Goal: Transaction & Acquisition: Purchase product/service

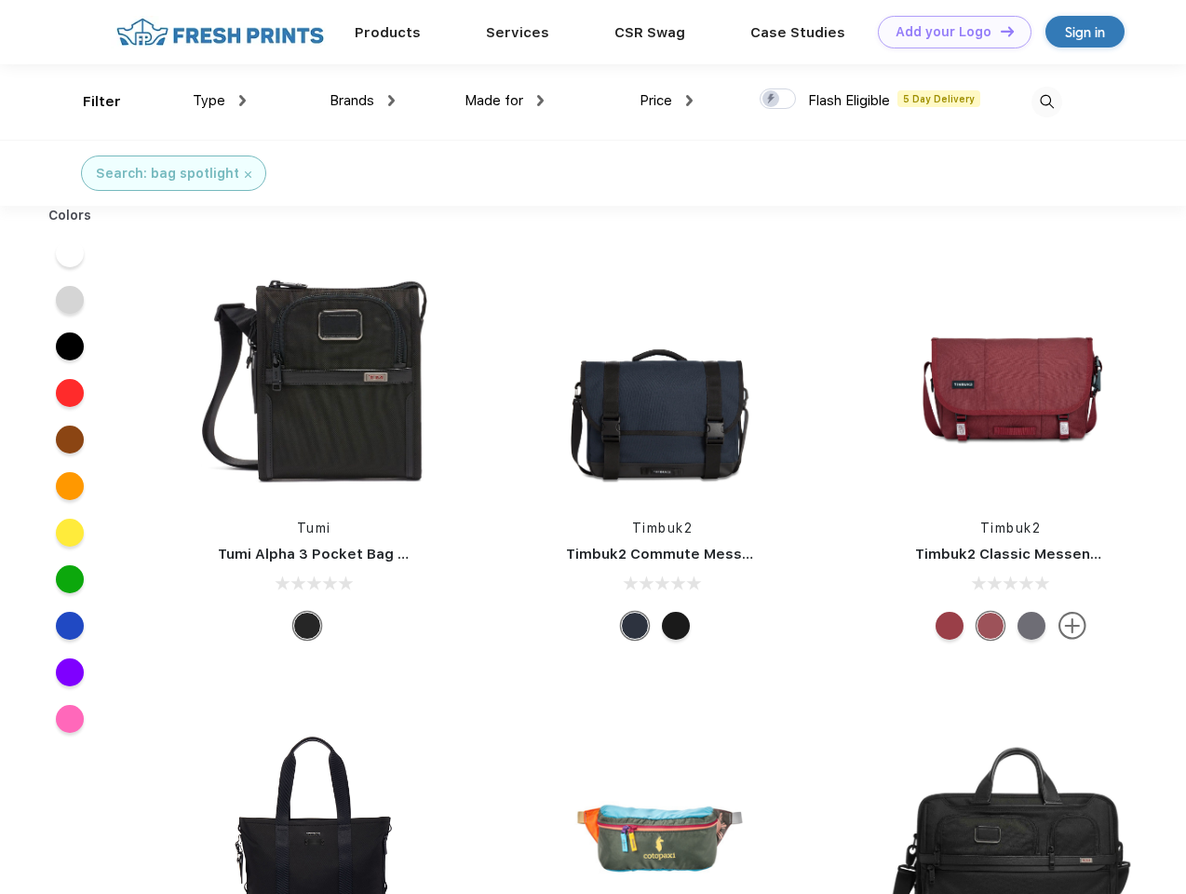
click at [948, 32] on link "Add your Logo Design Tool" at bounding box center [955, 32] width 154 height 33
click at [0, 0] on div "Design Tool" at bounding box center [0, 0] width 0 height 0
click at [999, 31] on link "Add your Logo Design Tool" at bounding box center [955, 32] width 154 height 33
click at [89, 101] on div "Filter" at bounding box center [102, 101] width 38 height 21
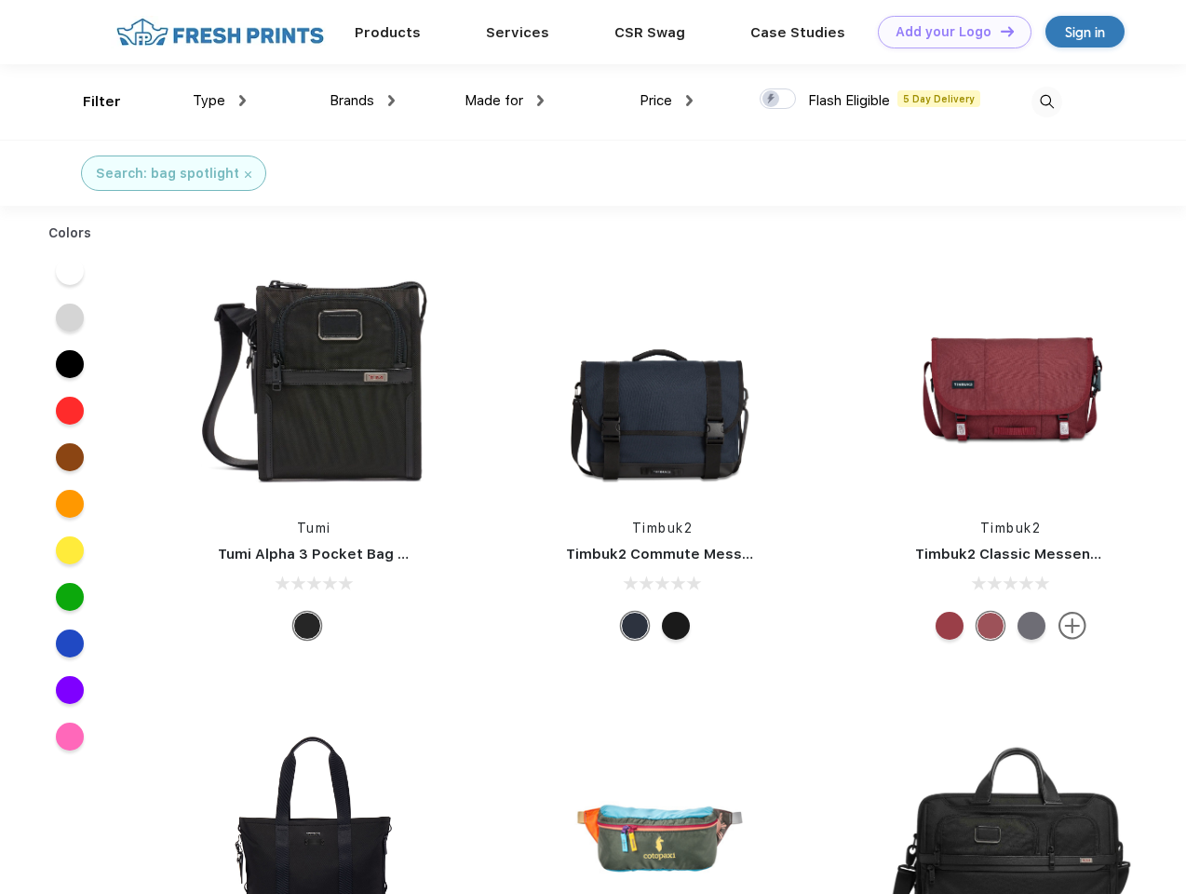
click at [220, 101] on span "Type" at bounding box center [209, 100] width 33 height 17
click at [362, 101] on span "Brands" at bounding box center [352, 100] width 45 height 17
click at [505, 101] on span "Made for" at bounding box center [494, 100] width 59 height 17
click at [667, 101] on span "Price" at bounding box center [656, 100] width 33 height 17
click at [778, 100] on div at bounding box center [778, 98] width 36 height 20
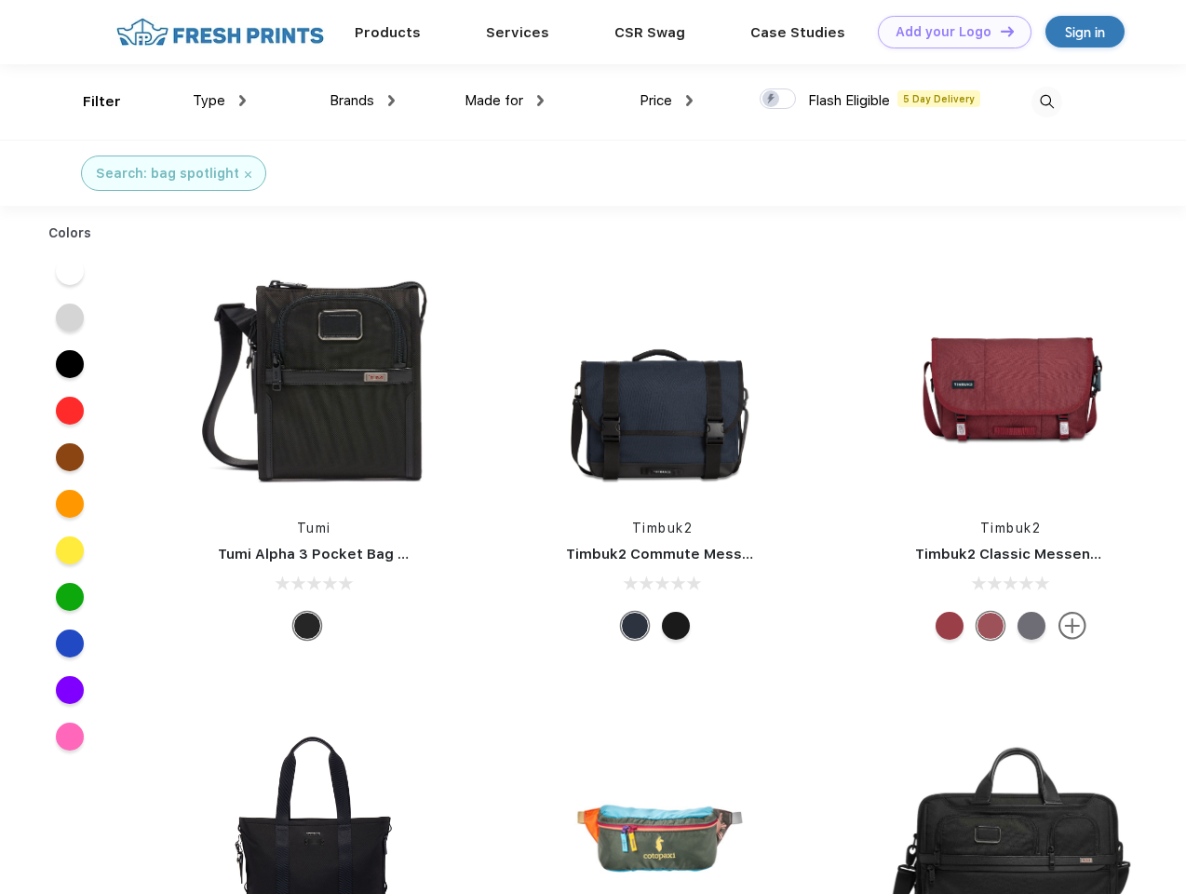
click at [772, 100] on input "checkbox" at bounding box center [766, 94] width 12 height 12
click at [1047, 101] on img at bounding box center [1047, 102] width 31 height 31
